Goal: Task Accomplishment & Management: Manage account settings

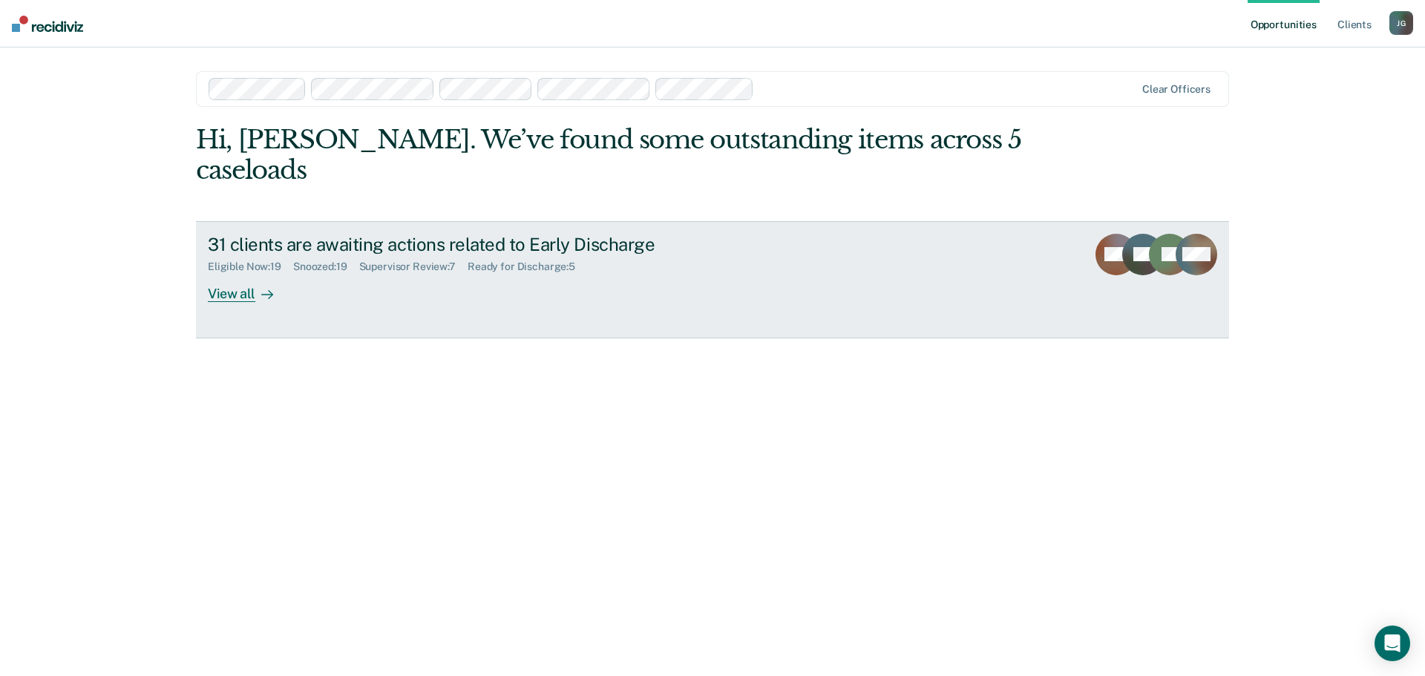
click at [244, 273] on div "View all" at bounding box center [249, 287] width 83 height 29
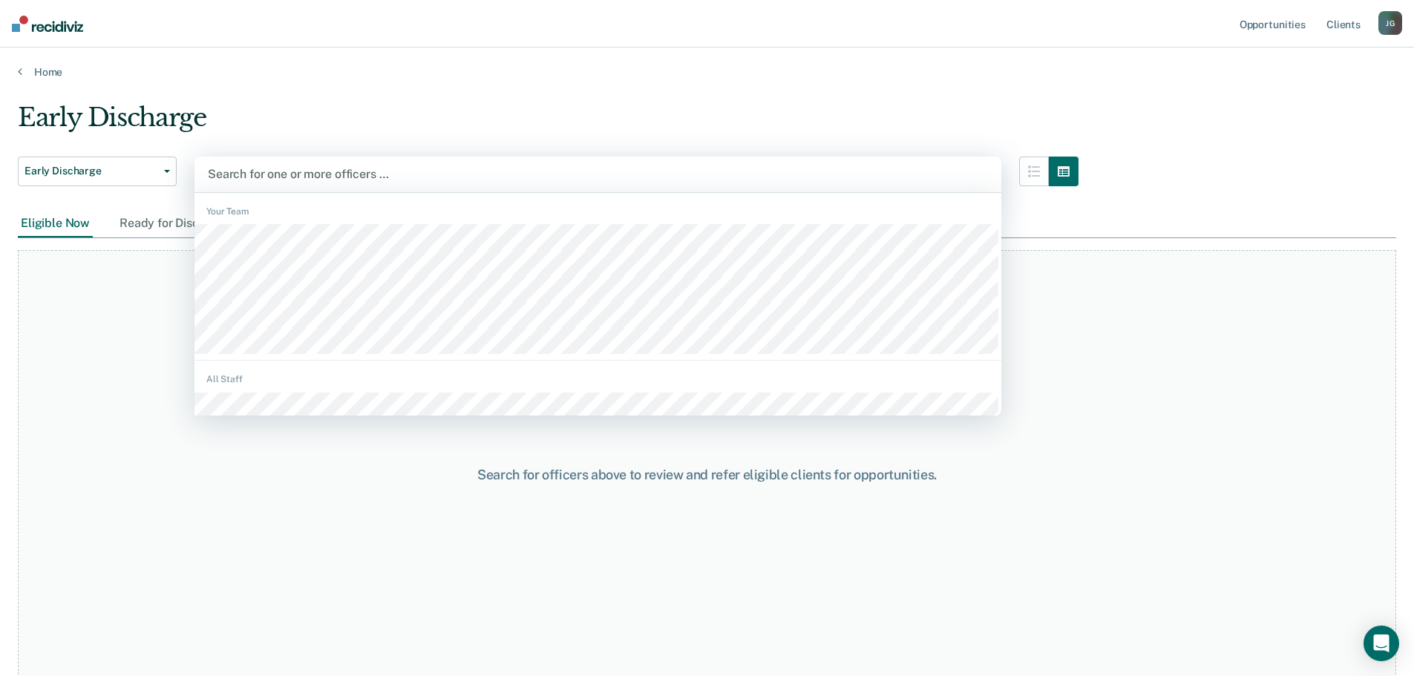
click at [798, 171] on div at bounding box center [598, 174] width 780 height 17
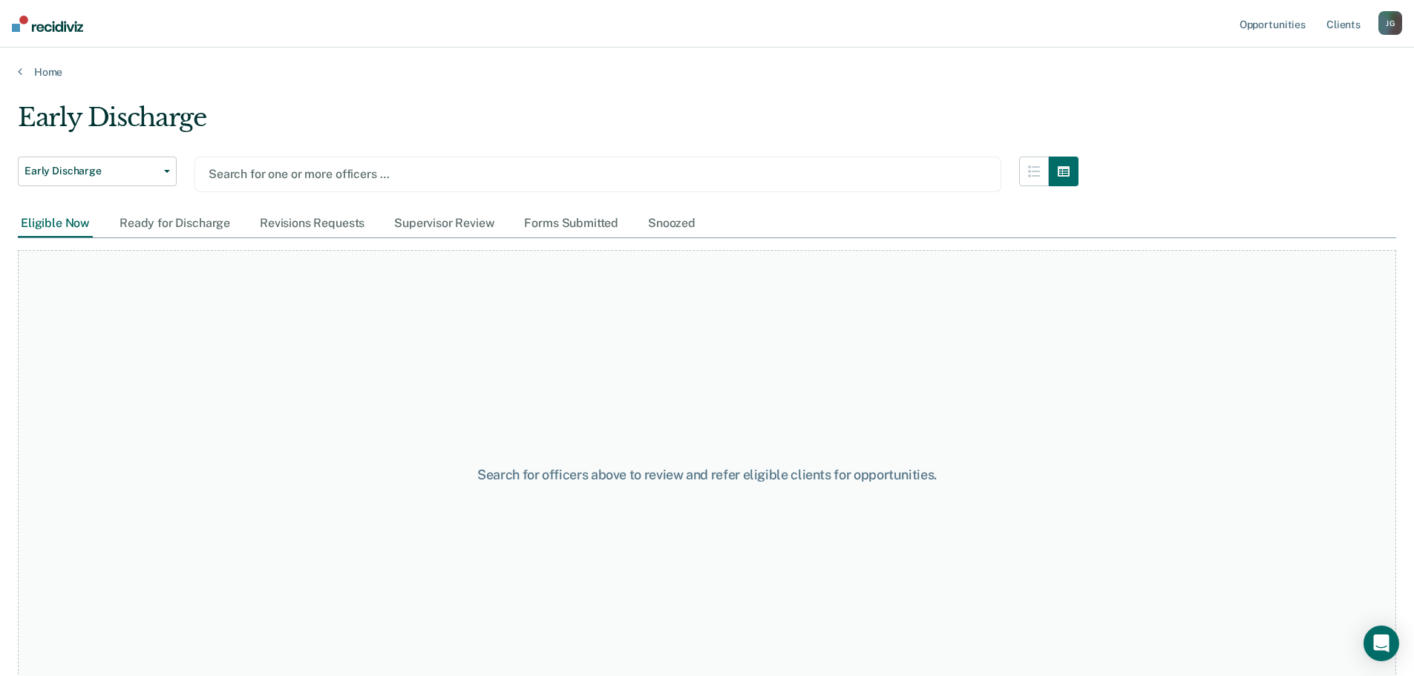
click at [278, 111] on div "Early Discharge" at bounding box center [548, 123] width 1061 height 42
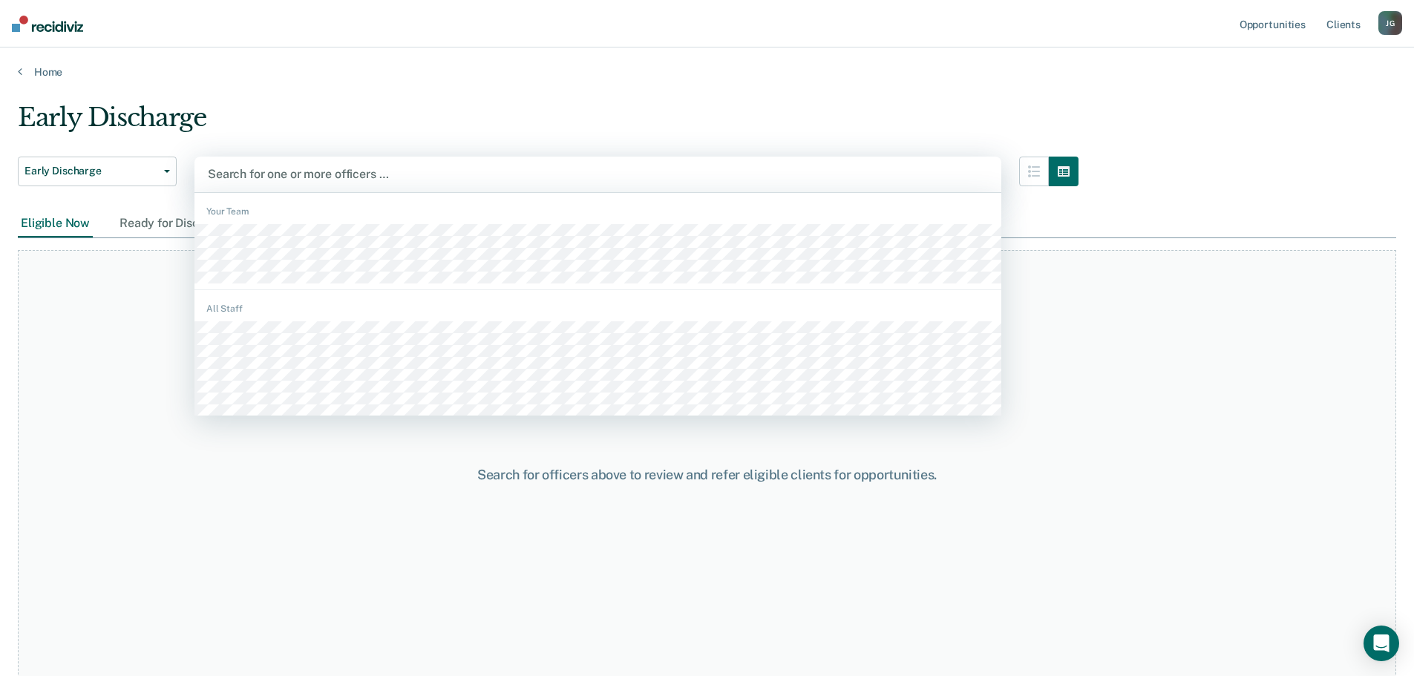
click at [240, 169] on div at bounding box center [598, 174] width 780 height 17
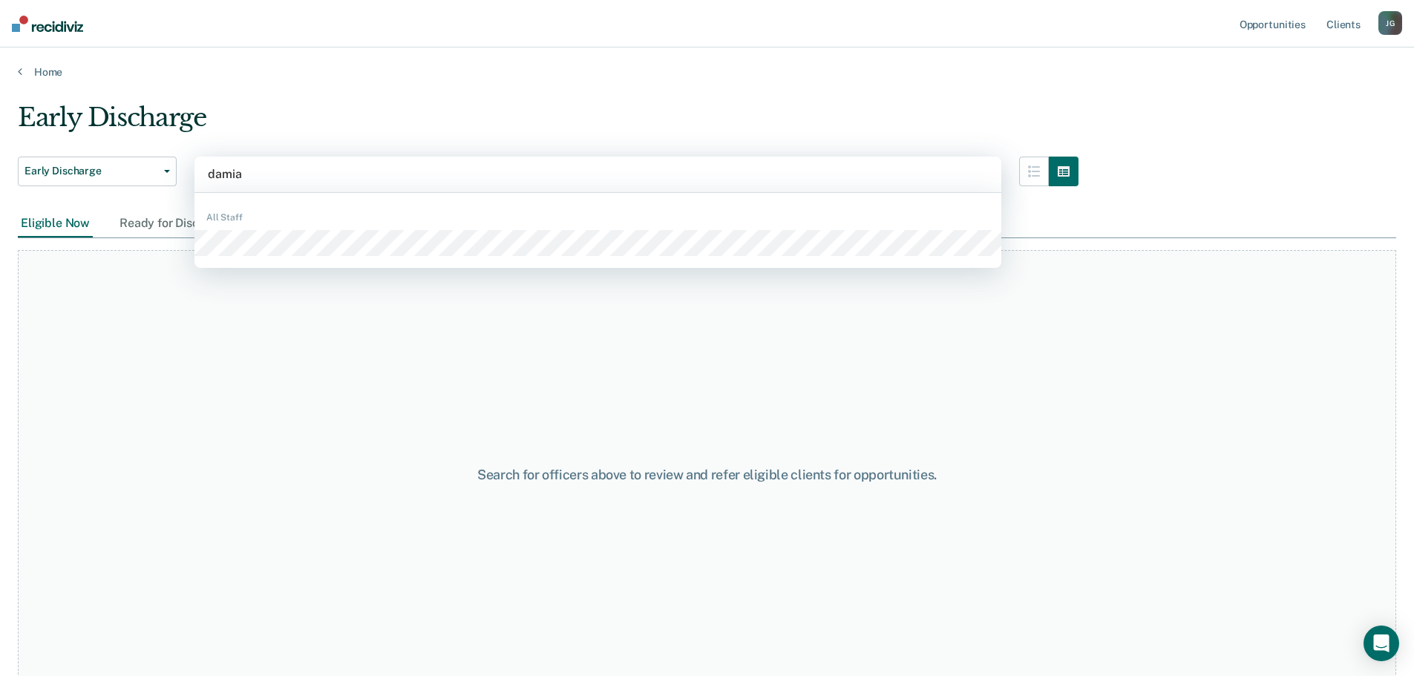
type input "[PERSON_NAME]"
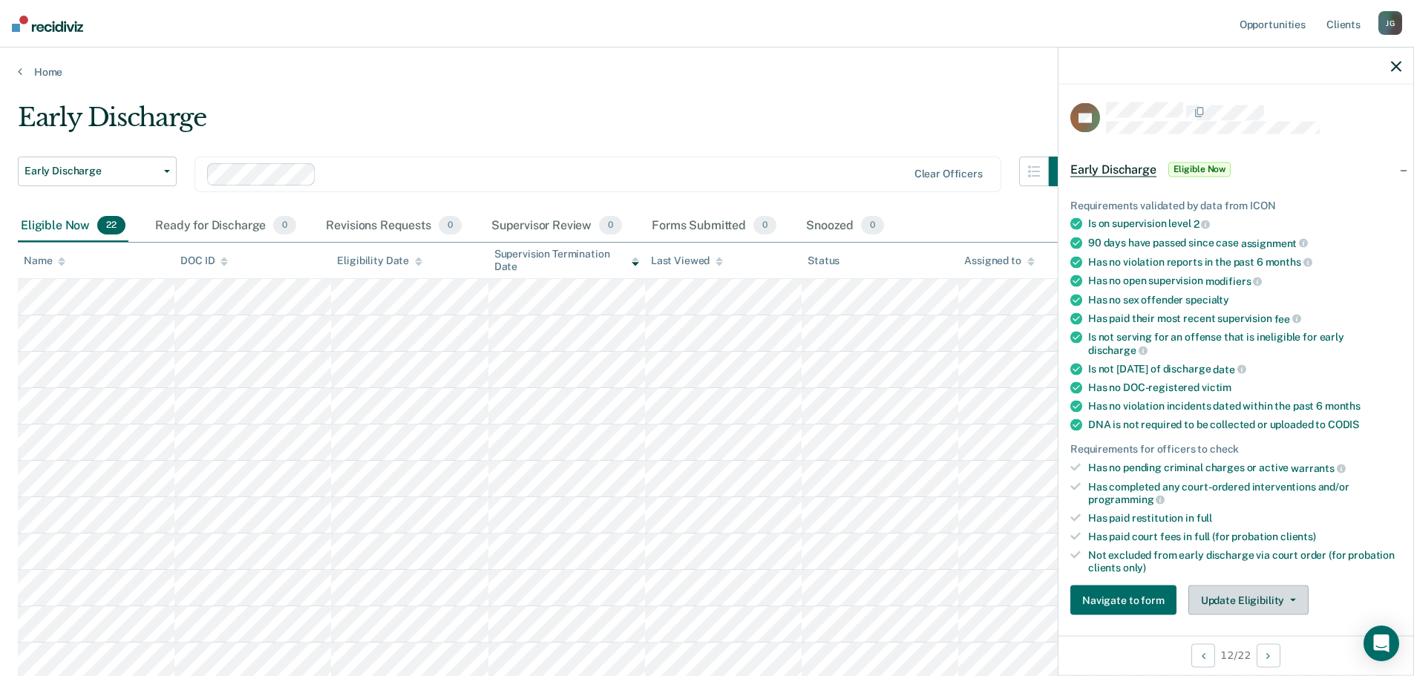
click at [1294, 600] on button "Update Eligibility" at bounding box center [1248, 601] width 120 height 30
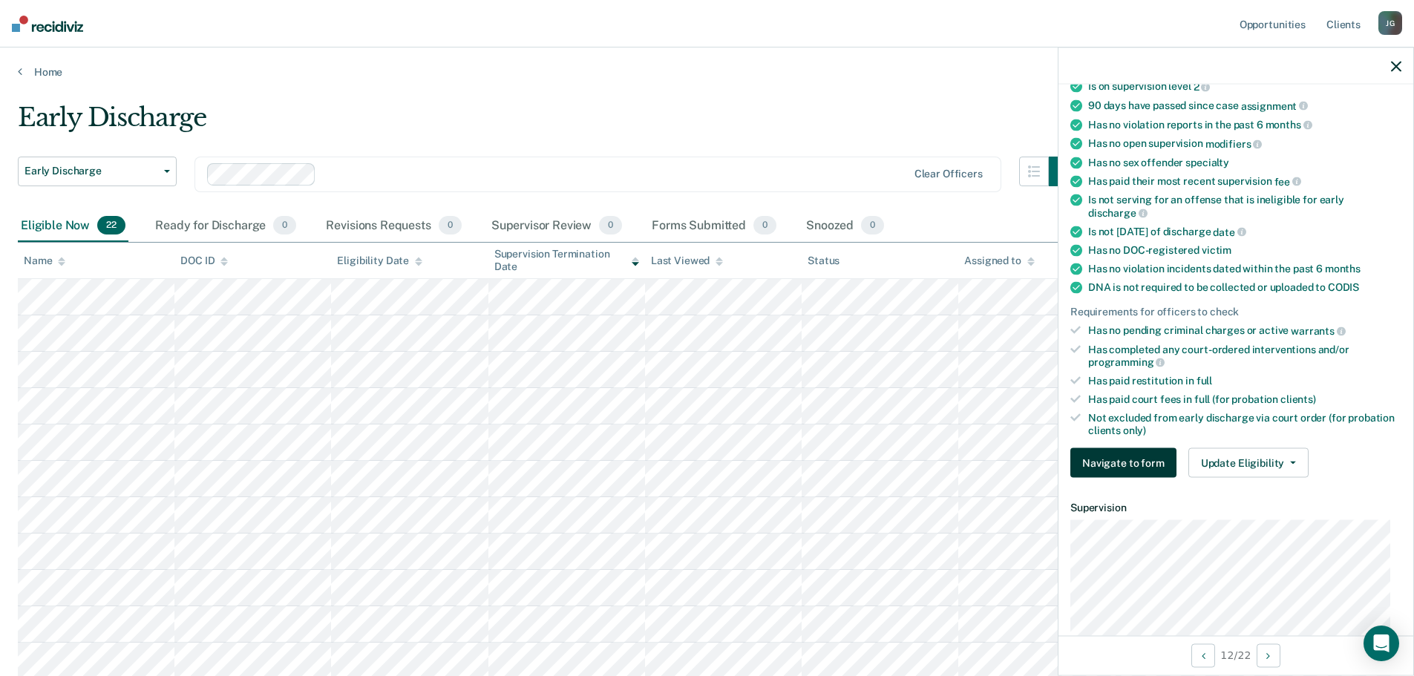
scroll to position [148, 0]
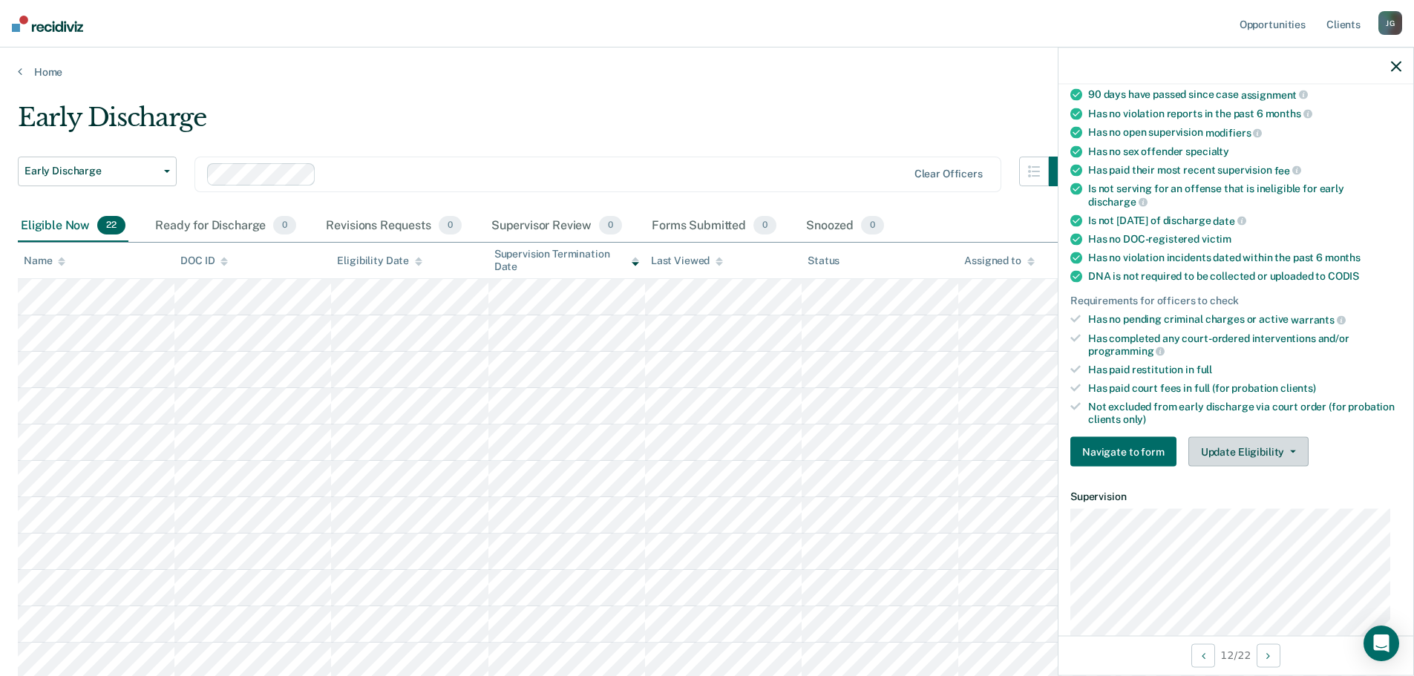
click at [1290, 451] on icon "button" at bounding box center [1293, 452] width 6 height 3
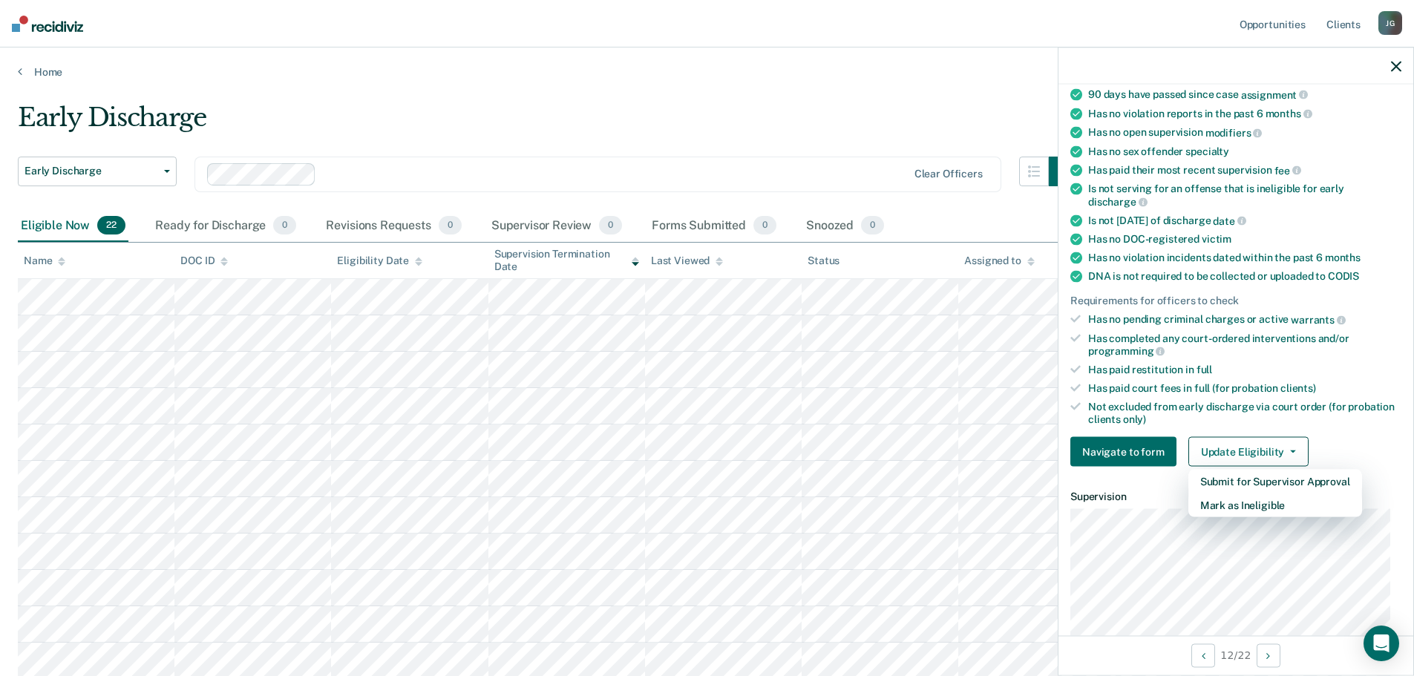
click at [1391, 66] on icon "button" at bounding box center [1396, 66] width 10 height 10
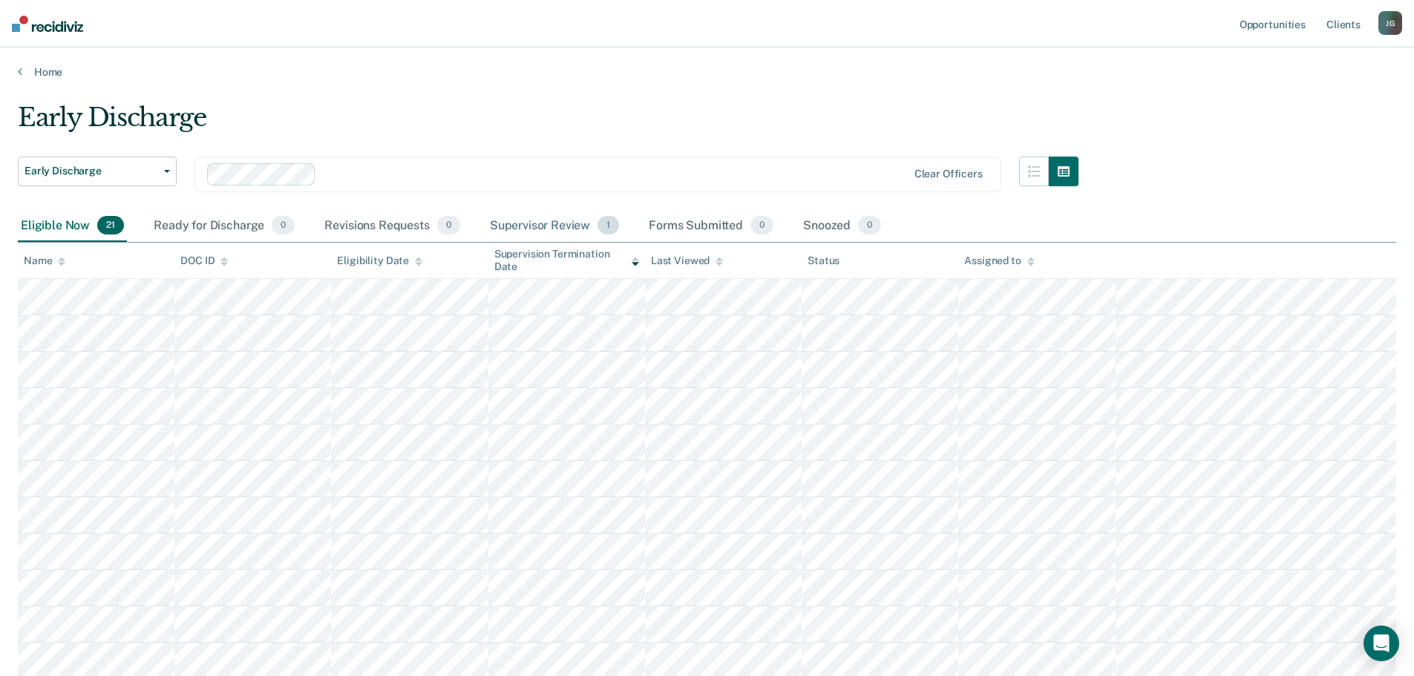
click at [551, 229] on div "Supervisor Review 1" at bounding box center [555, 226] width 136 height 33
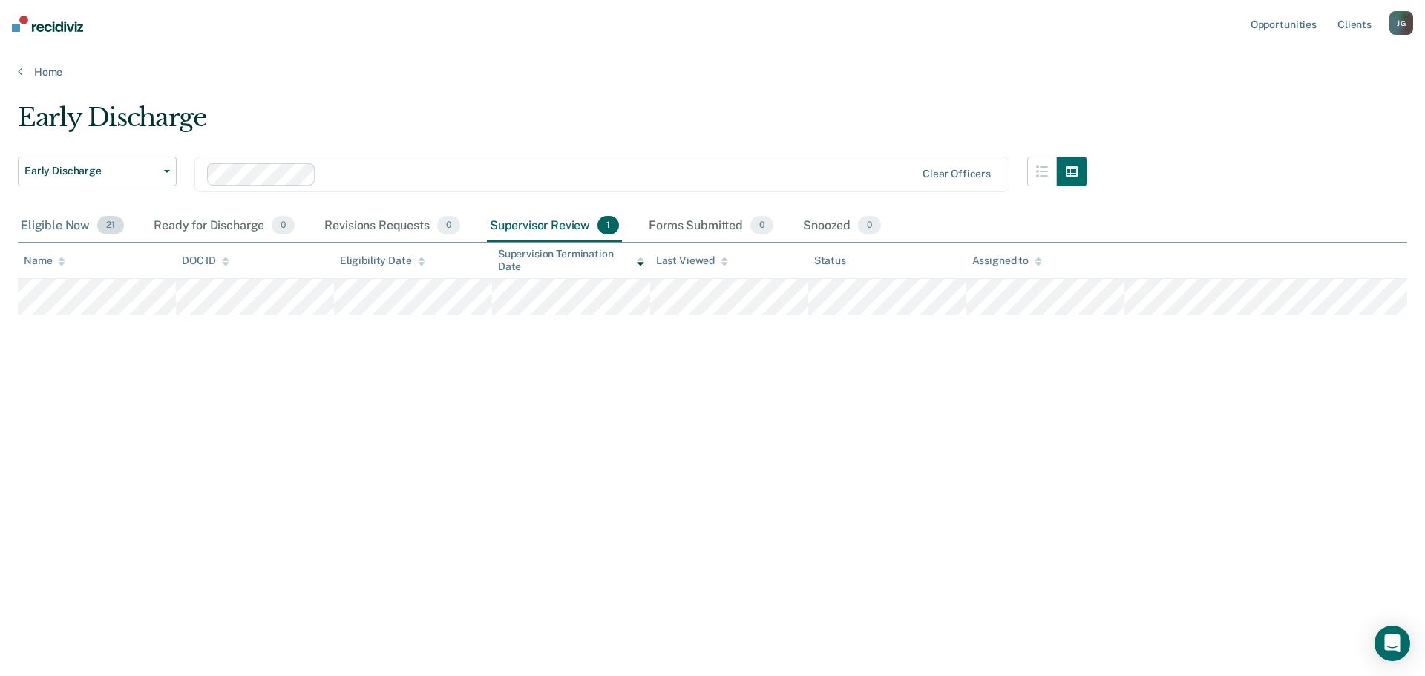
click at [46, 229] on div "Eligible Now 21" at bounding box center [72, 226] width 109 height 33
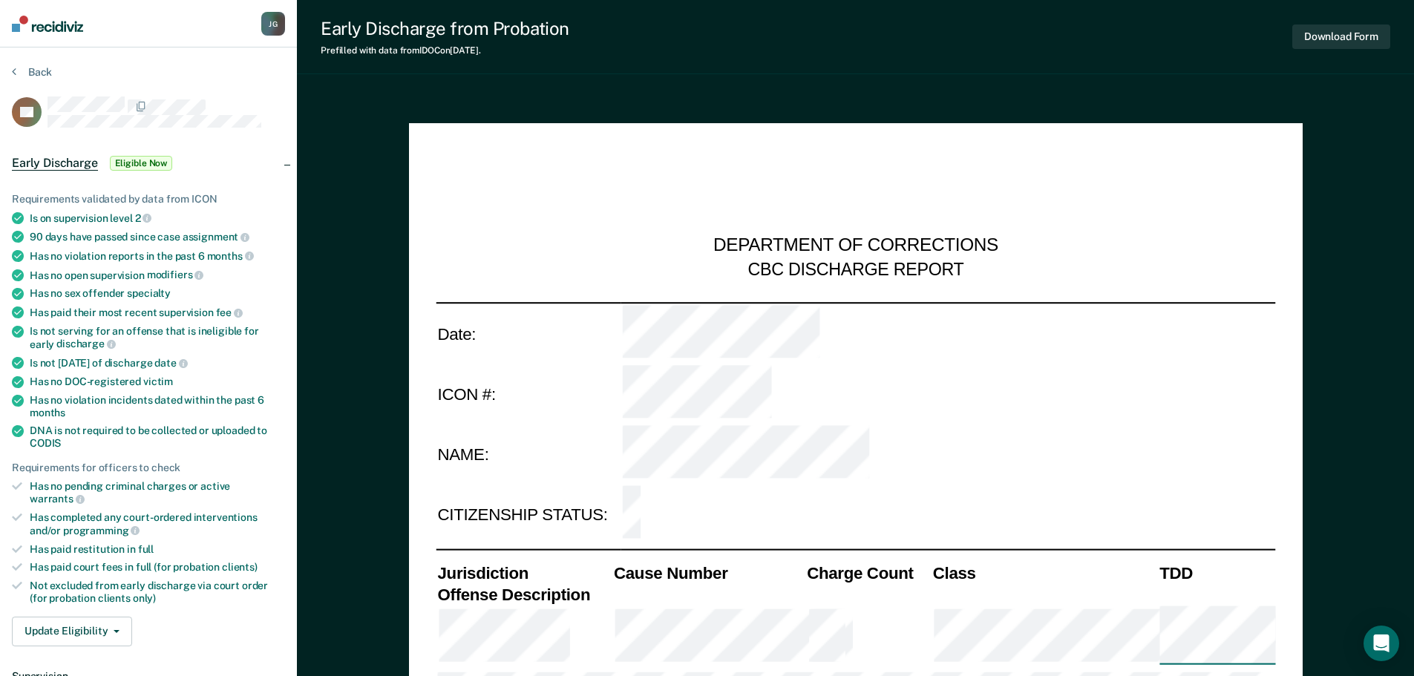
type textarea "x"
click at [15, 73] on icon at bounding box center [14, 71] width 4 height 12
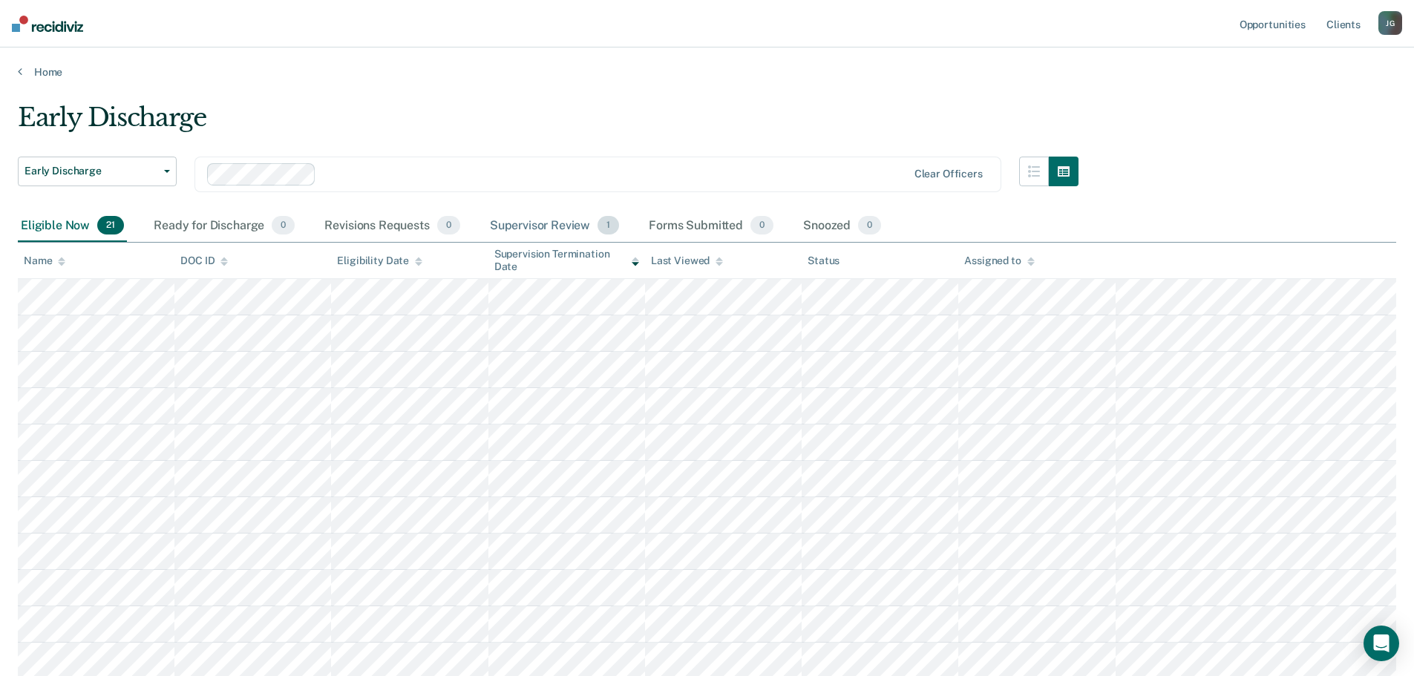
click at [536, 227] on div "Supervisor Review 1" at bounding box center [555, 226] width 136 height 33
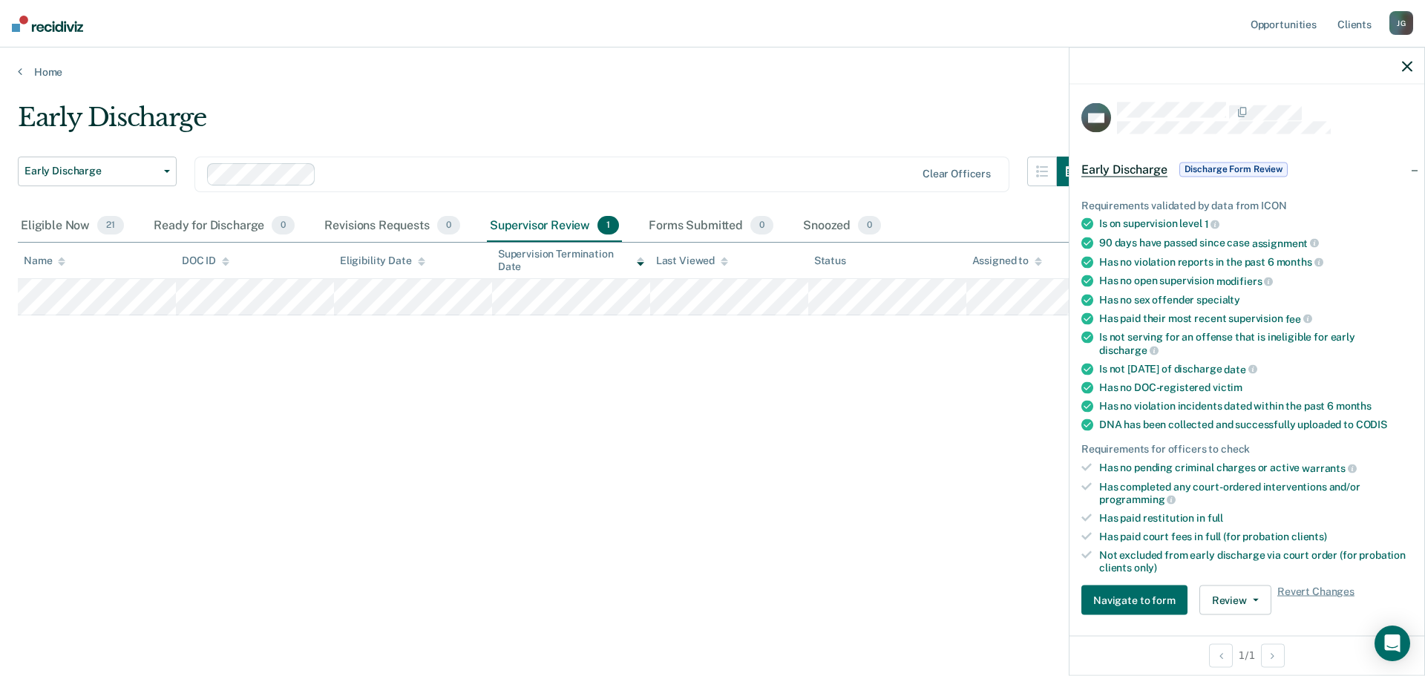
click at [1398, 68] on div at bounding box center [1246, 66] width 355 height 37
click at [1408, 68] on icon "button" at bounding box center [1407, 66] width 10 height 10
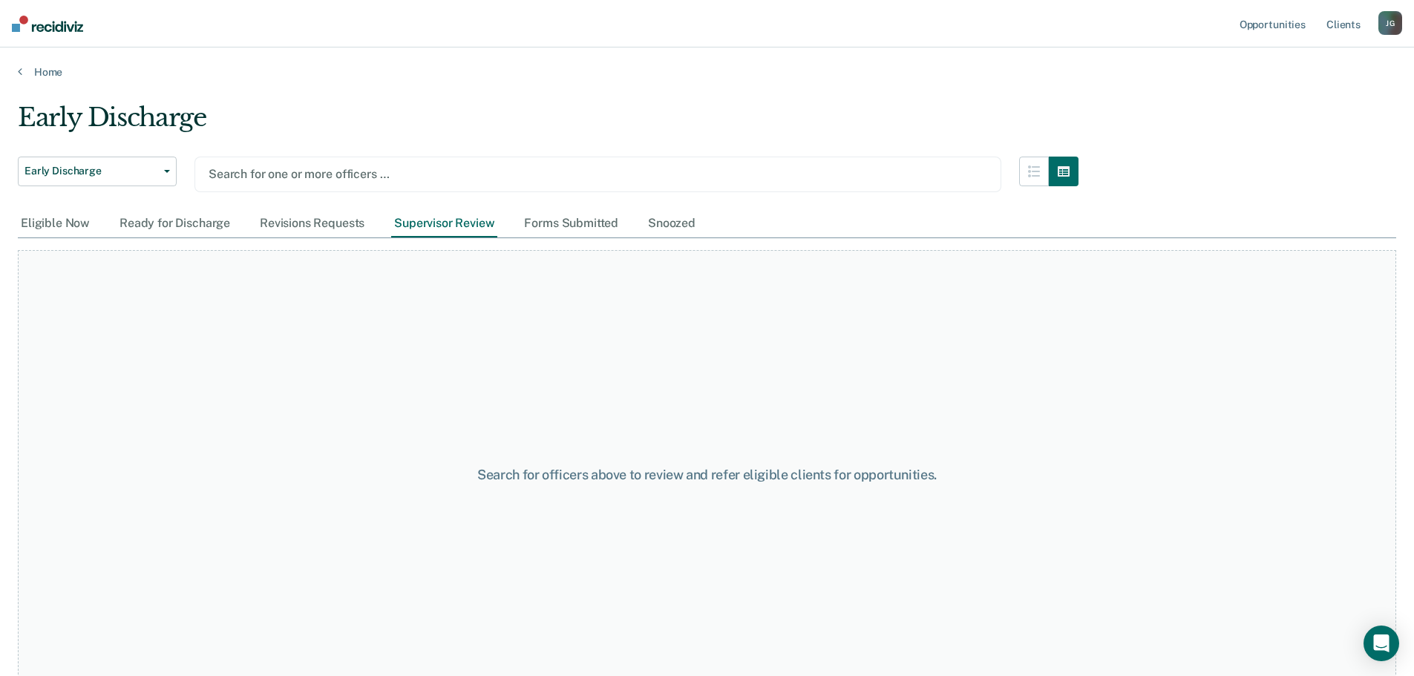
click at [339, 174] on div at bounding box center [598, 174] width 779 height 17
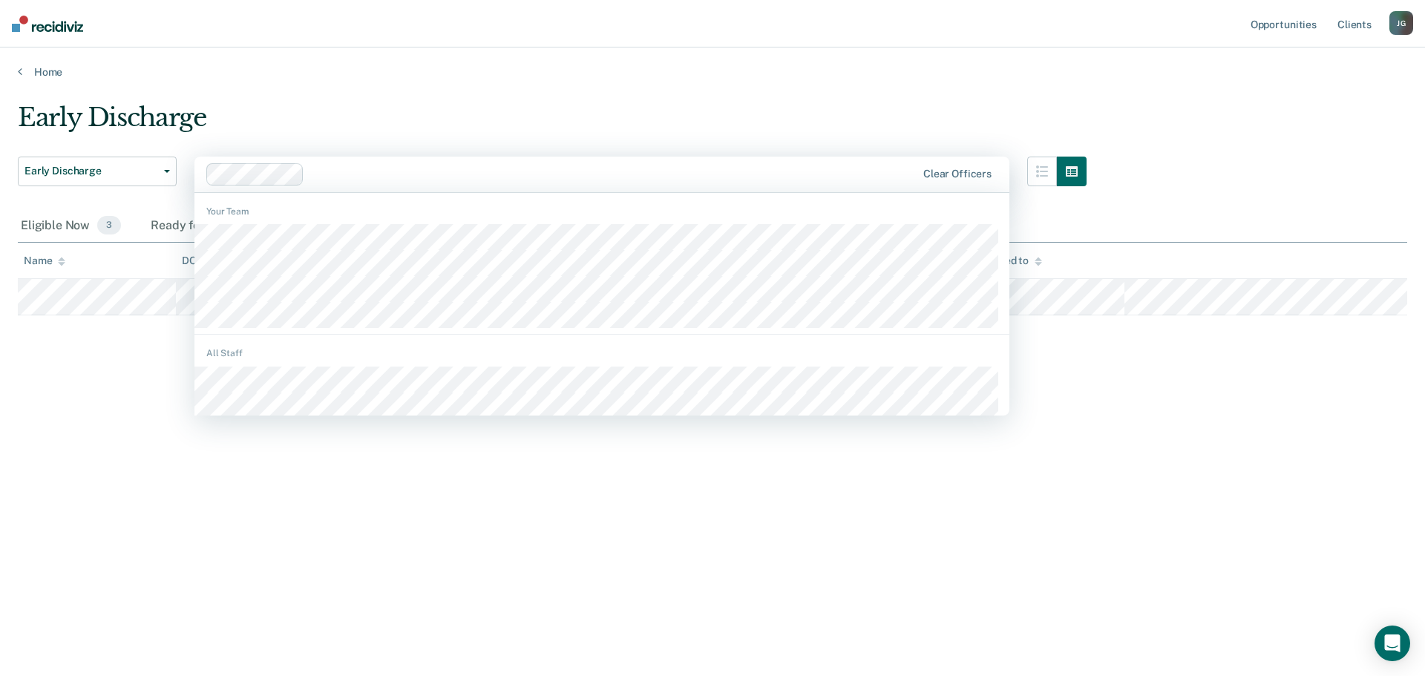
click at [363, 163] on div at bounding box center [561, 174] width 711 height 22
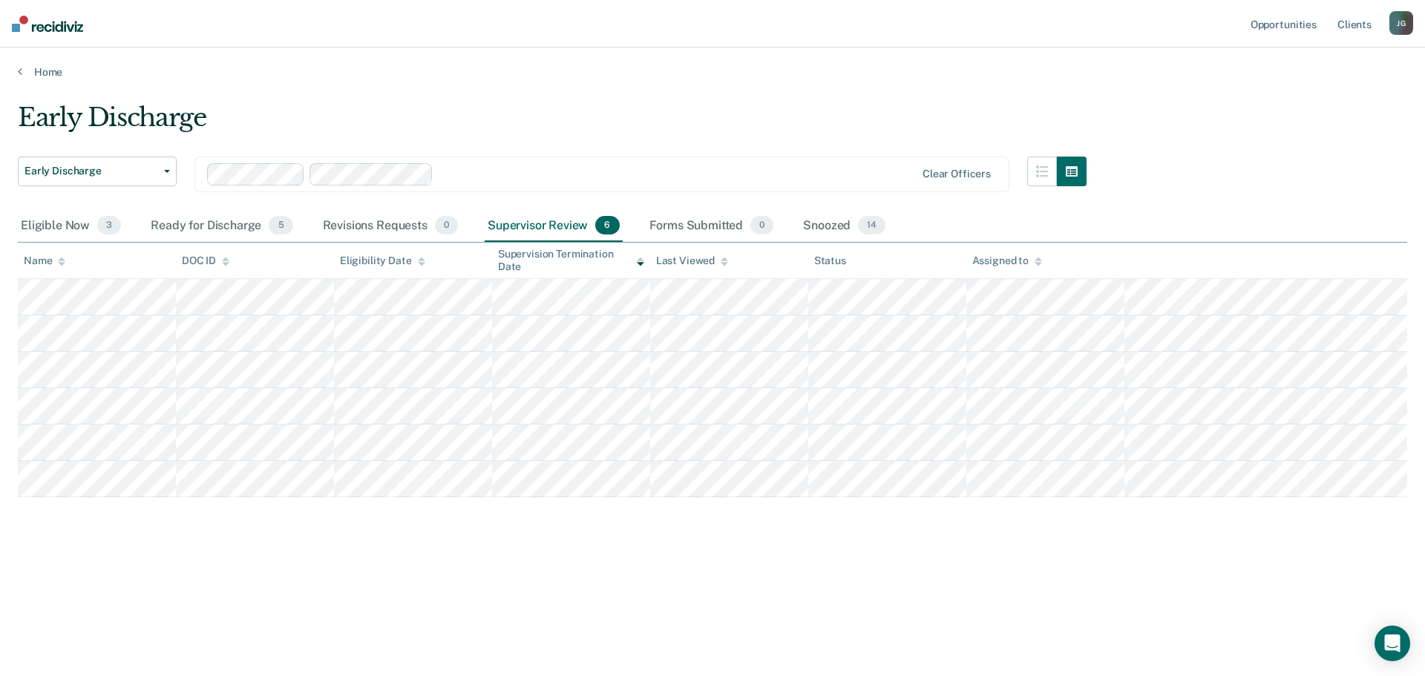
click at [497, 172] on div at bounding box center [677, 174] width 476 height 17
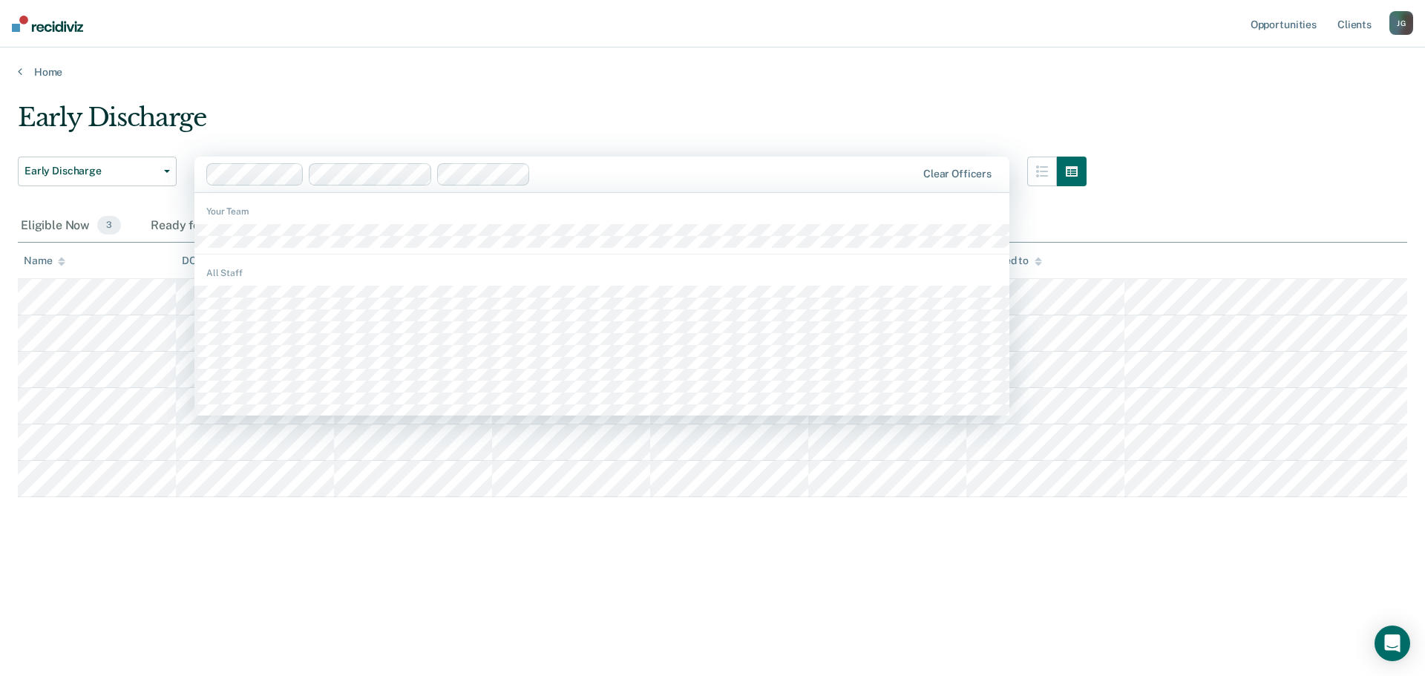
click at [587, 170] on div at bounding box center [726, 174] width 379 height 17
click at [692, 177] on div at bounding box center [785, 174] width 261 height 17
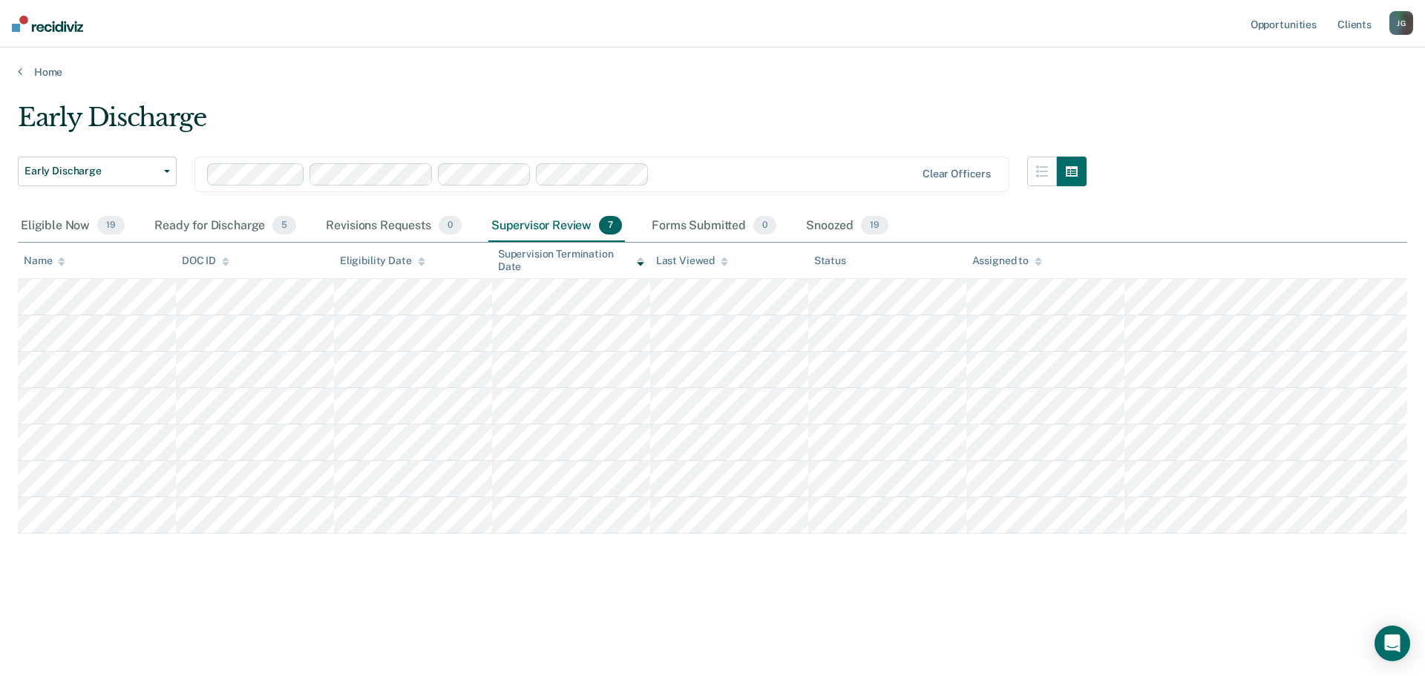
click at [692, 177] on div at bounding box center [785, 174] width 260 height 17
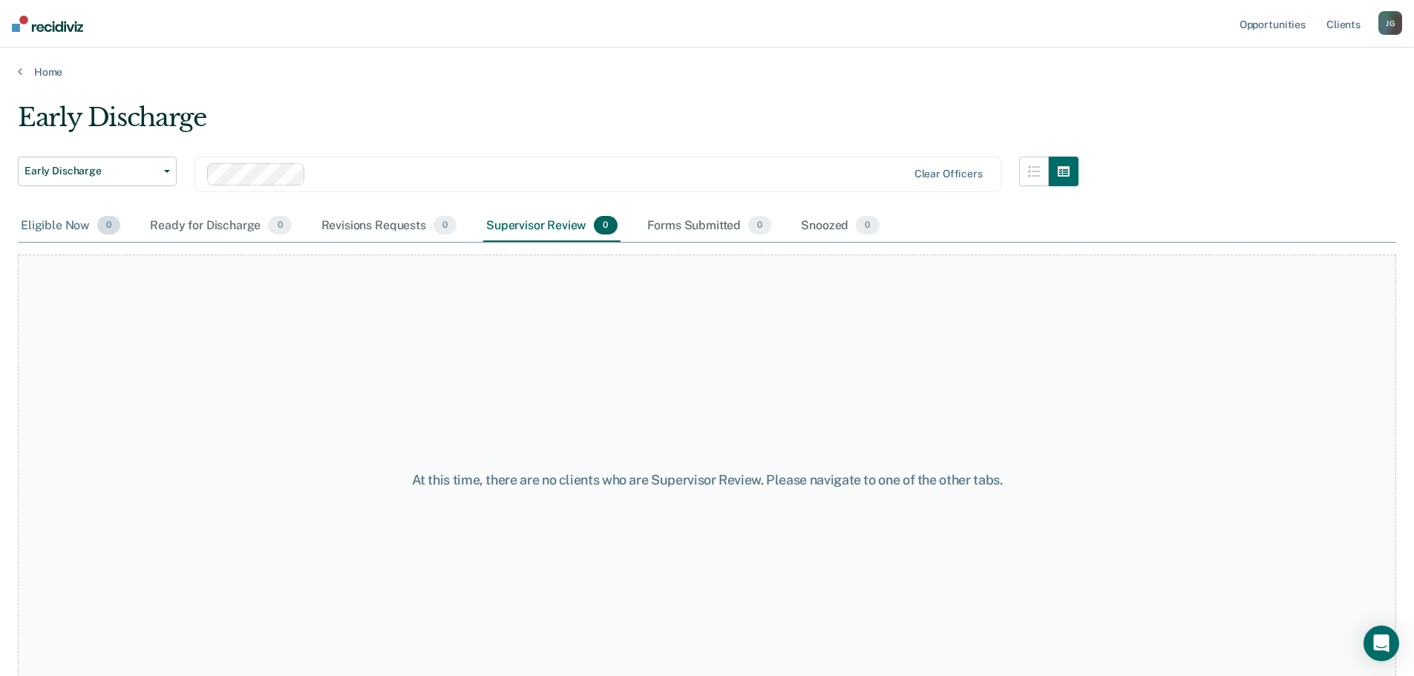
click at [58, 229] on div "Eligible Now 0" at bounding box center [70, 226] width 105 height 33
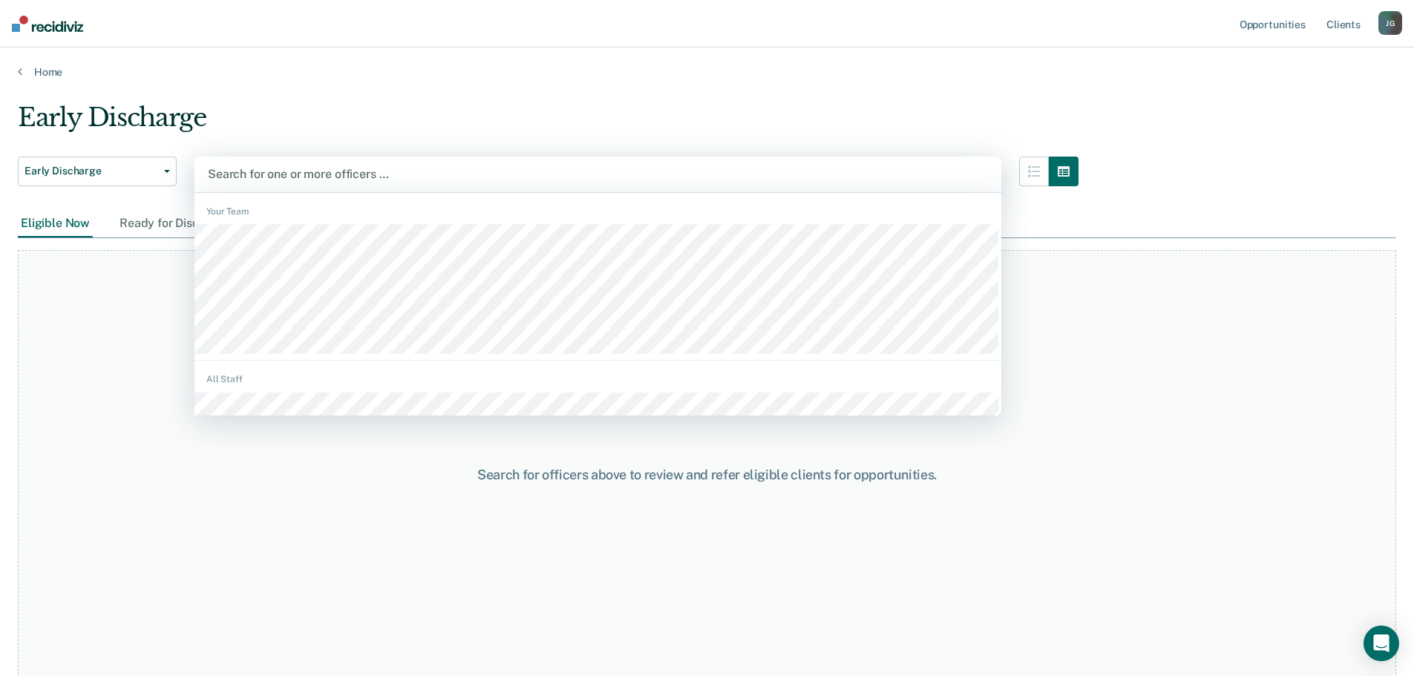
click at [399, 166] on div at bounding box center [598, 174] width 780 height 17
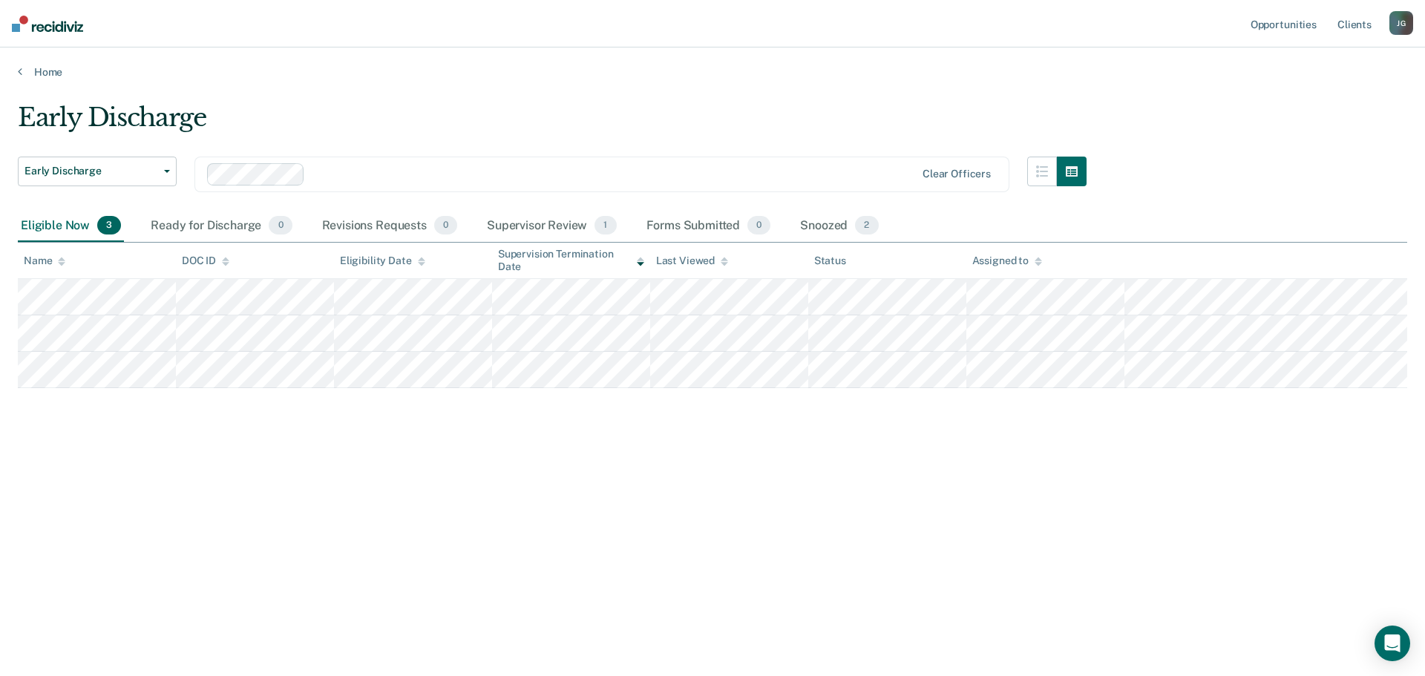
click at [365, 168] on div at bounding box center [613, 174] width 604 height 17
click at [473, 174] on div at bounding box center [677, 174] width 476 height 17
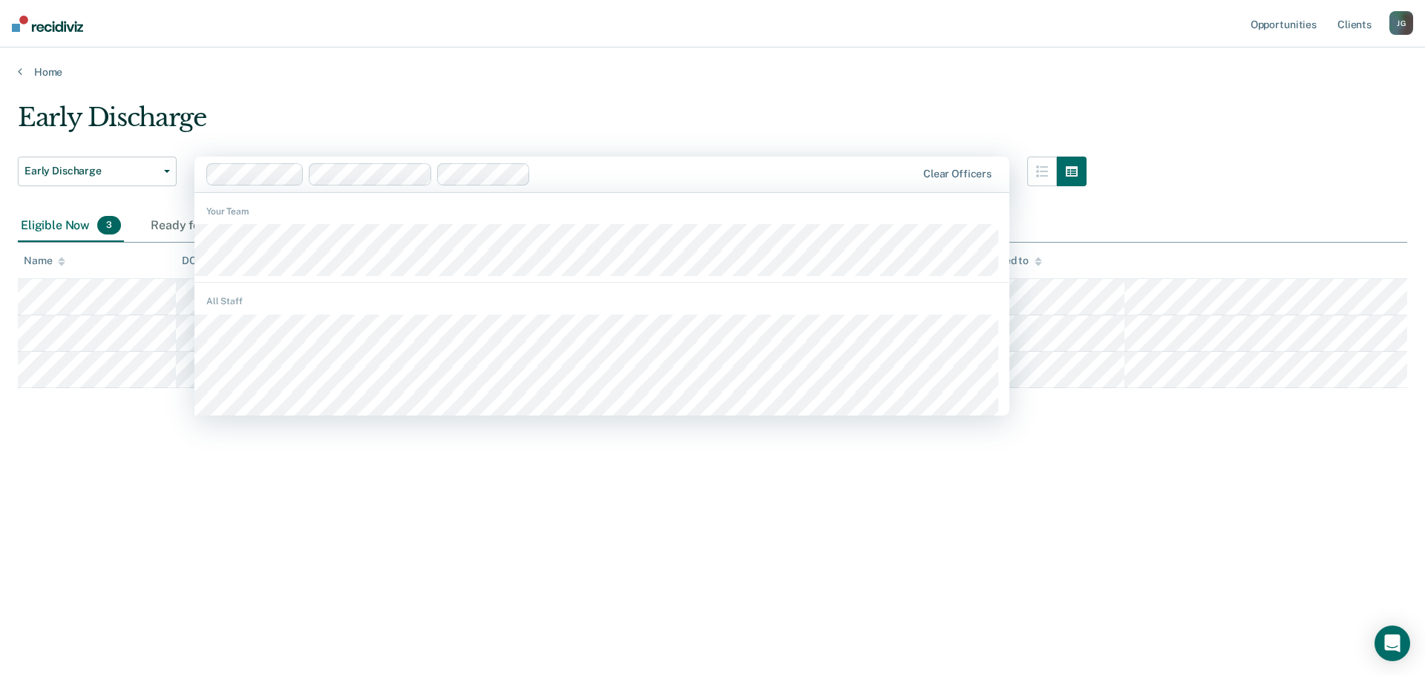
click at [548, 176] on div at bounding box center [726, 174] width 379 height 17
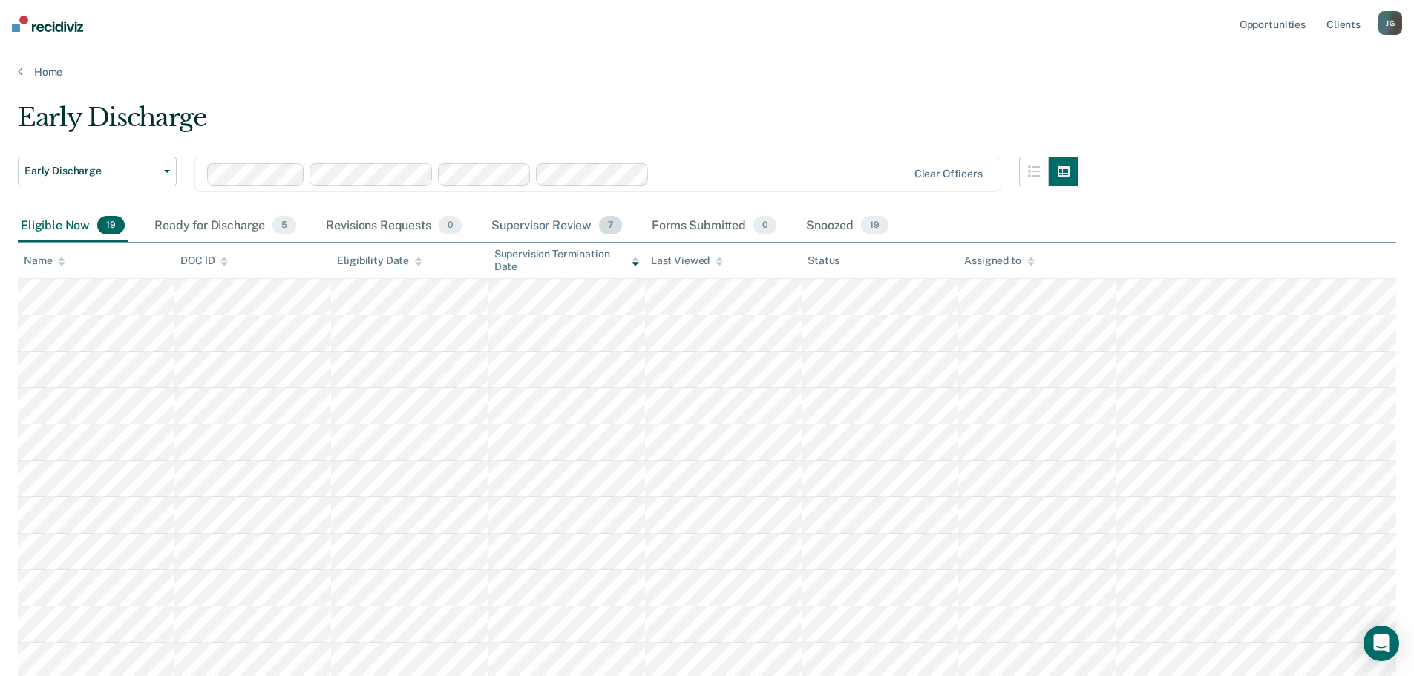
click at [565, 223] on div "Supervisor Review 7" at bounding box center [556, 226] width 137 height 33
